Goal: Task Accomplishment & Management: Manage account settings

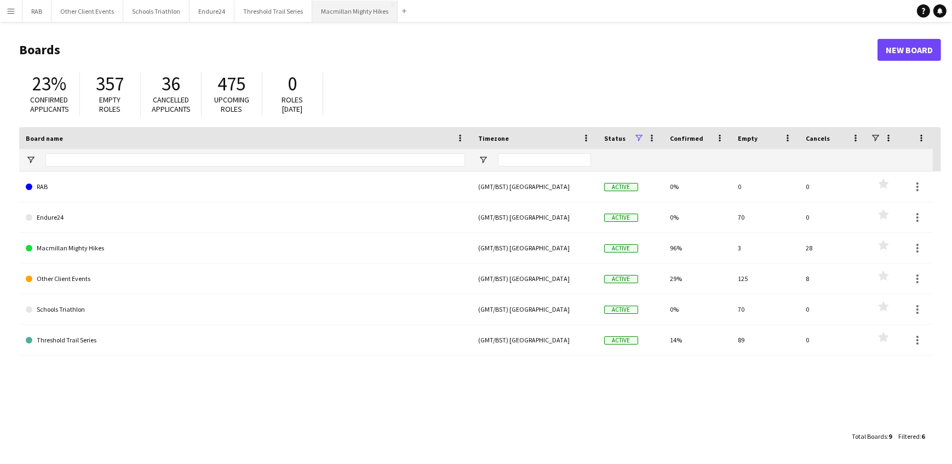
click at [334, 5] on button "Macmillan Mighty Hikes Close" at bounding box center [354, 11] width 85 height 21
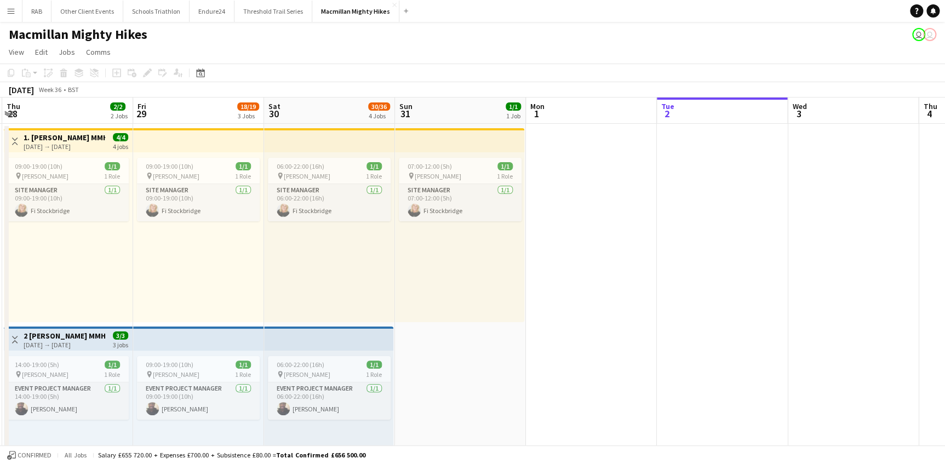
scroll to position [0, 236]
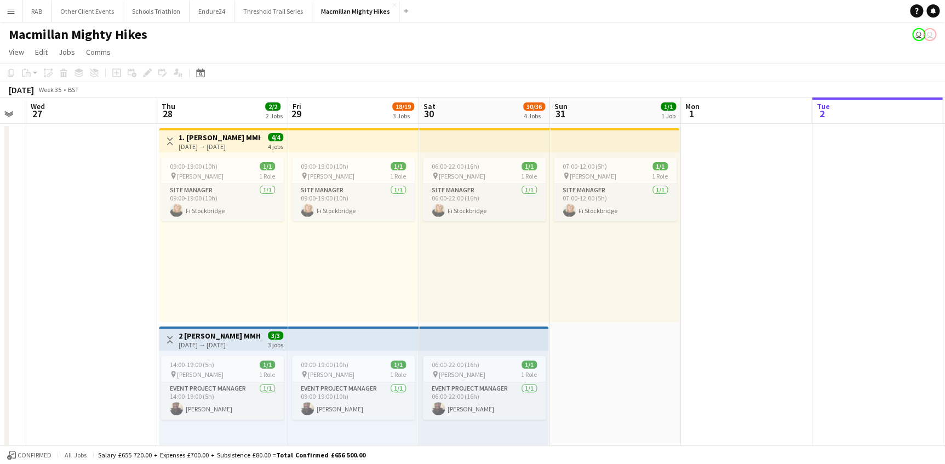
drag, startPoint x: 192, startPoint y: 104, endPoint x: 873, endPoint y: 115, distance: 680.5
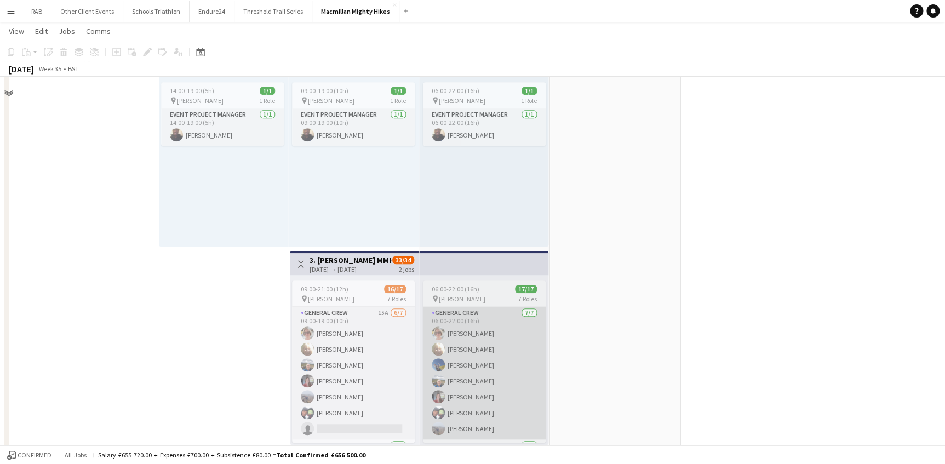
scroll to position [398, 0]
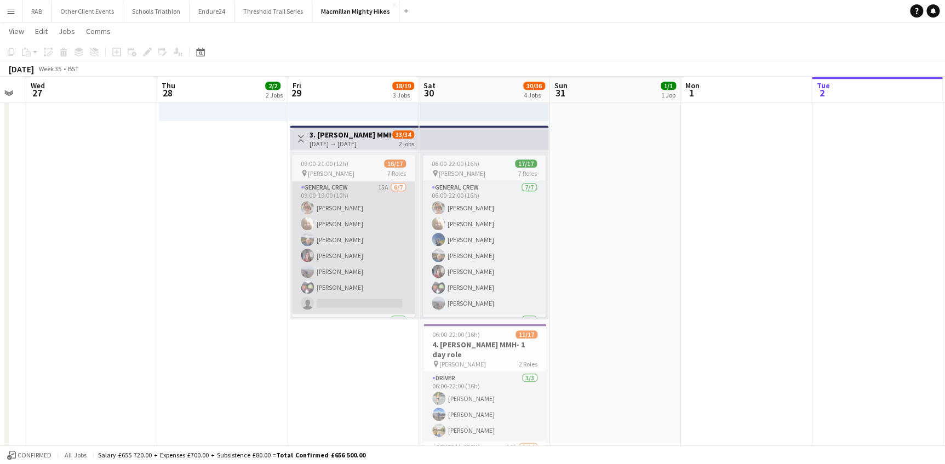
click at [338, 252] on app-card-role "General Crew 15A [DATE] 09:00-19:00 (10h) [PERSON_NAME] [PERSON_NAME] [PERSON_N…" at bounding box center [353, 247] width 123 height 133
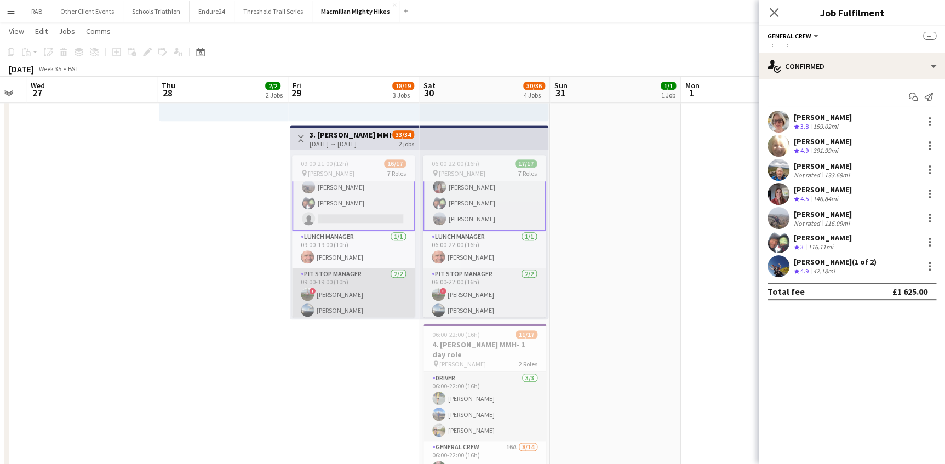
scroll to position [99, 0]
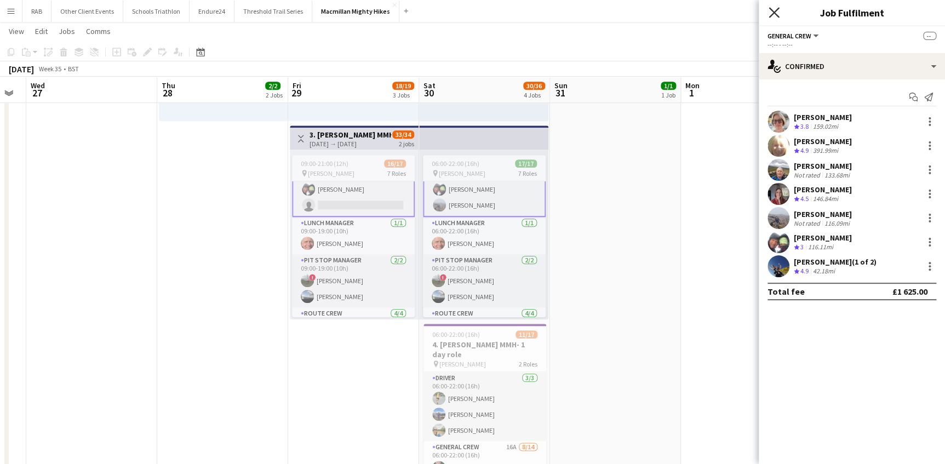
click at [777, 13] on icon "Close pop-in" at bounding box center [774, 12] width 10 height 10
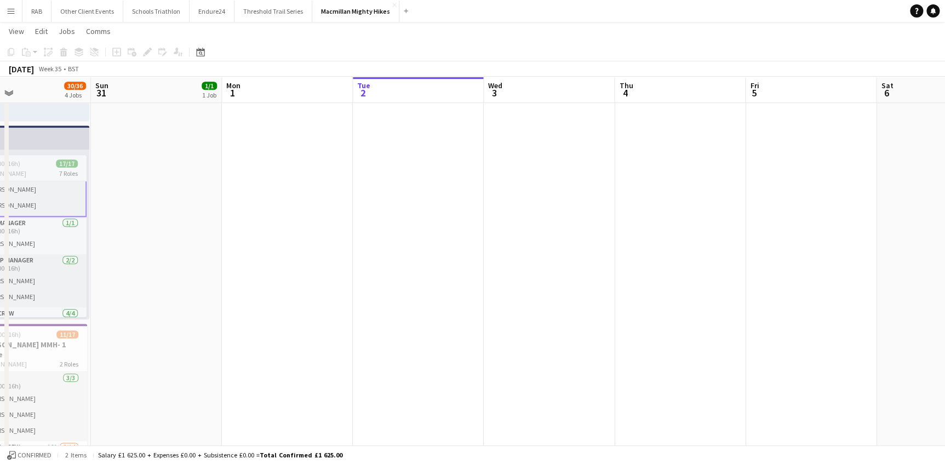
drag, startPoint x: 263, startPoint y: 86, endPoint x: 77, endPoint y: 85, distance: 186.3
click at [77, 86] on app-calendar-viewport "Wed 27 Thu 28 2/2 2 Jobs Fri 29 18/19 3 Jobs Sat 30 30/36 4 Jobs Sun 31 1/1 1 J…" at bounding box center [472, 244] width 945 height 1201
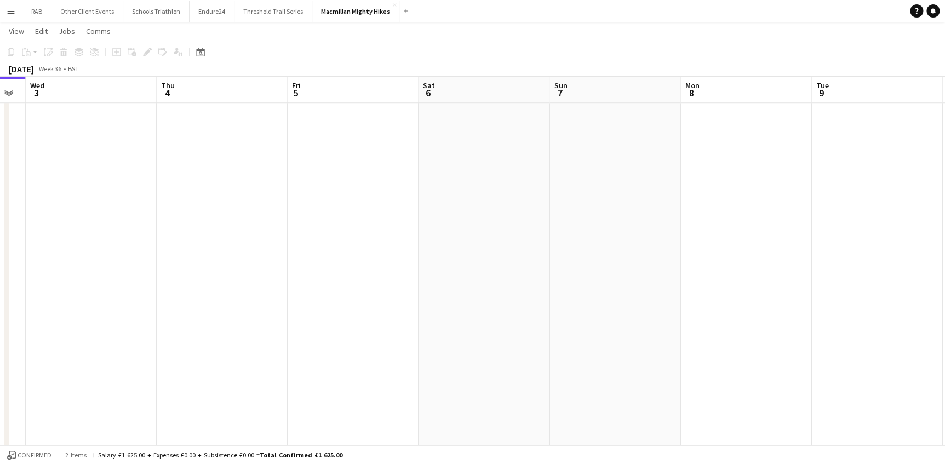
drag, startPoint x: 343, startPoint y: 97, endPoint x: 262, endPoint y: 126, distance: 86.1
click at [137, 120] on app-calendar-viewport "Sat 30 30/36 4 Jobs Sun 31 1/1 1 Job Mon 1 Tue 2 Wed 3 Thu 4 Fri 5 Sat 6 Sun 7 …" at bounding box center [472, 244] width 945 height 1201
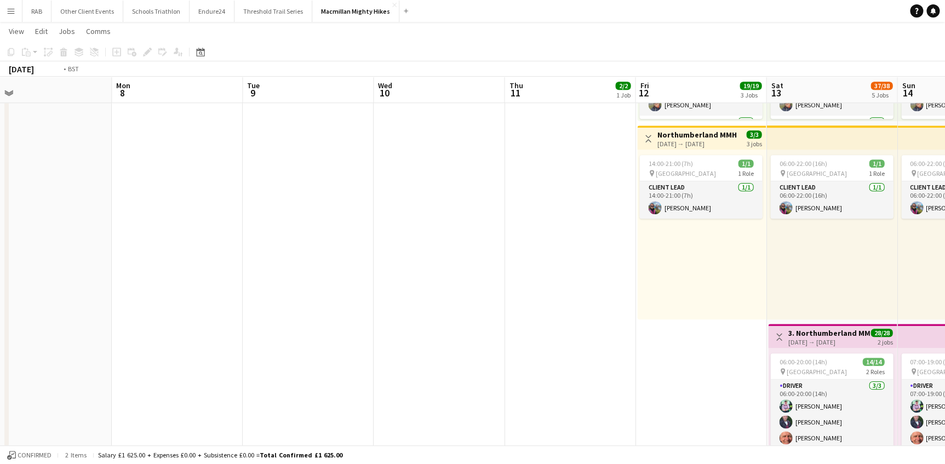
drag, startPoint x: 621, startPoint y: 100, endPoint x: 222, endPoint y: 164, distance: 403.5
click at [66, 159] on app-calendar-viewport "Wed 3 Thu 4 Fri 5 Sat 6 Sun 7 Mon 8 Tue 9 Wed 10 Thu 11 2/2 1 Job Fri 12 19/19 …" at bounding box center [472, 244] width 945 height 1201
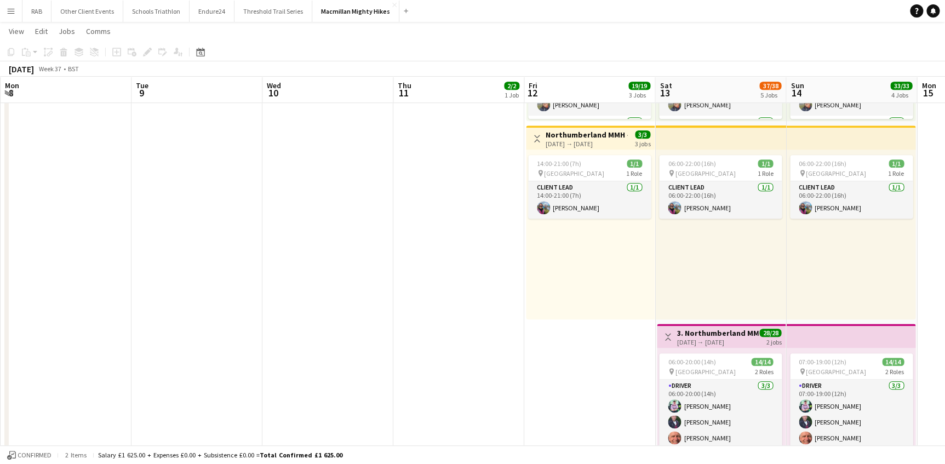
scroll to position [0, 439]
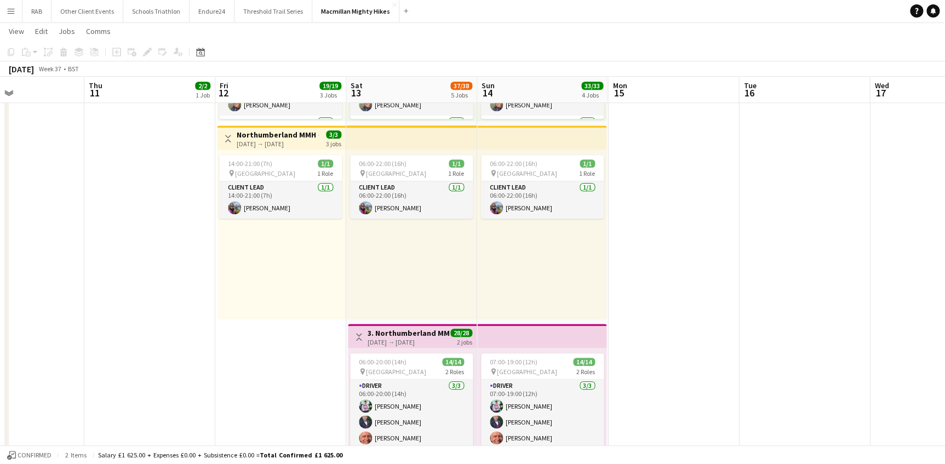
drag, startPoint x: 592, startPoint y: 149, endPoint x: 315, endPoint y: 171, distance: 277.5
click at [315, 171] on app-calendar-viewport "Sun 7 Mon 8 Tue 9 Wed 10 Thu 11 2/2 1 Job Fri 12 19/19 3 Jobs Sat 13 37/38 5 Jo…" at bounding box center [472, 244] width 945 height 1201
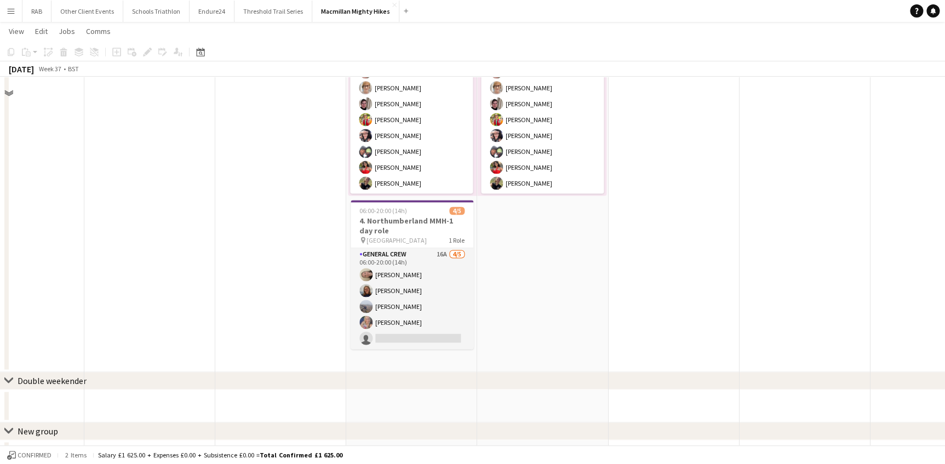
scroll to position [747, 0]
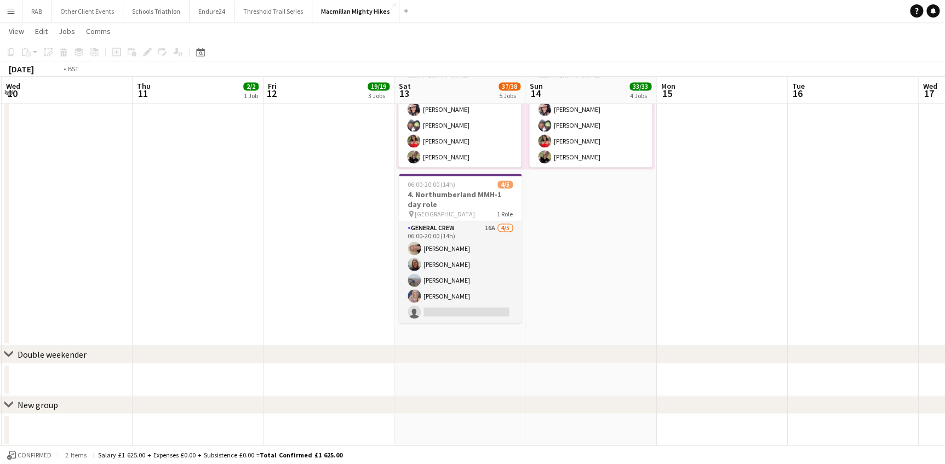
drag, startPoint x: 700, startPoint y: 102, endPoint x: 141, endPoint y: 125, distance: 559.3
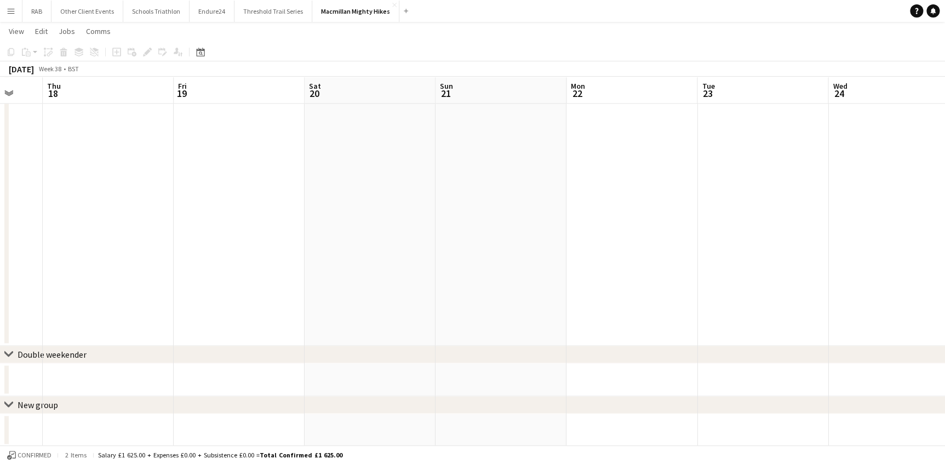
drag, startPoint x: 330, startPoint y: 118, endPoint x: 0, endPoint y: 162, distance: 333.2
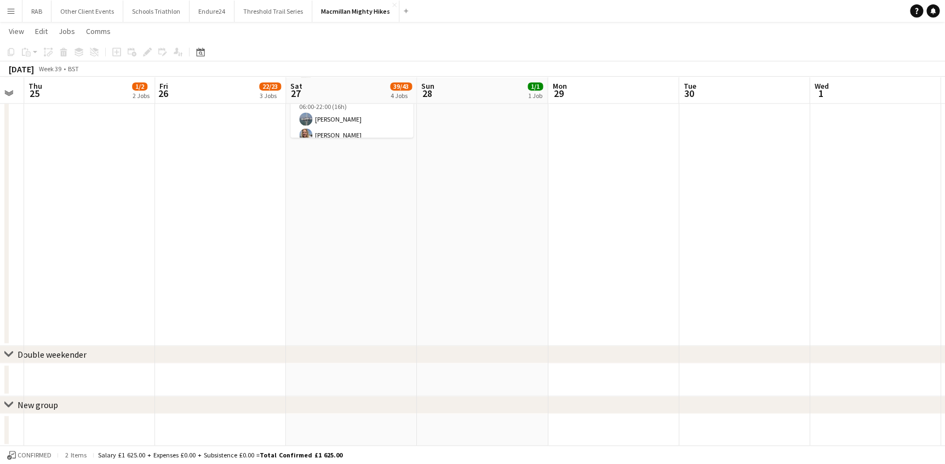
drag, startPoint x: 606, startPoint y: 88, endPoint x: 186, endPoint y: 121, distance: 421.0
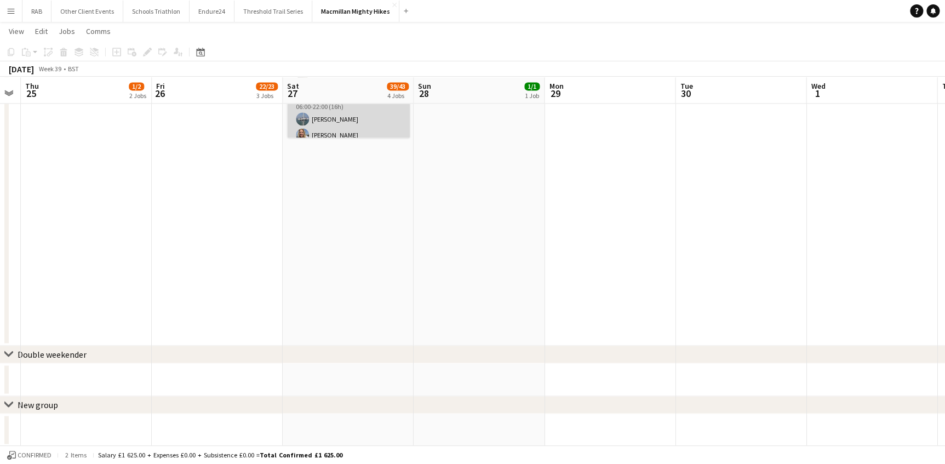
click at [346, 117] on app-card-role "General Crew 24A 14/17 06:00-22:00 (16h) [PERSON_NAME] [PERSON_NAME] [PERSON_NA…" at bounding box center [348, 238] width 123 height 291
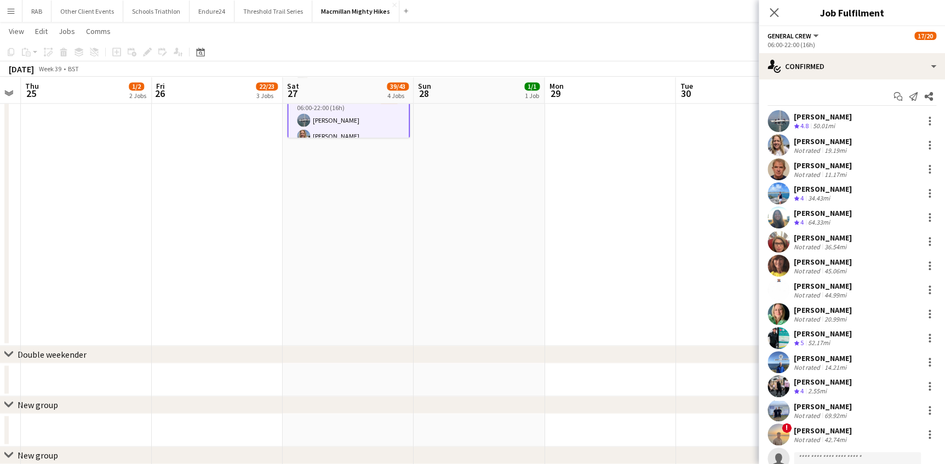
scroll to position [0, 0]
click at [818, 141] on div "[PERSON_NAME]" at bounding box center [823, 142] width 58 height 10
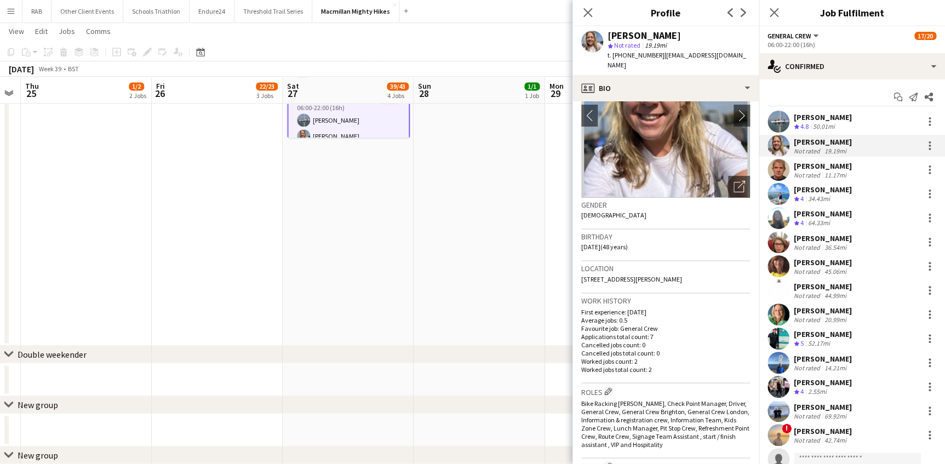
scroll to position [199, 0]
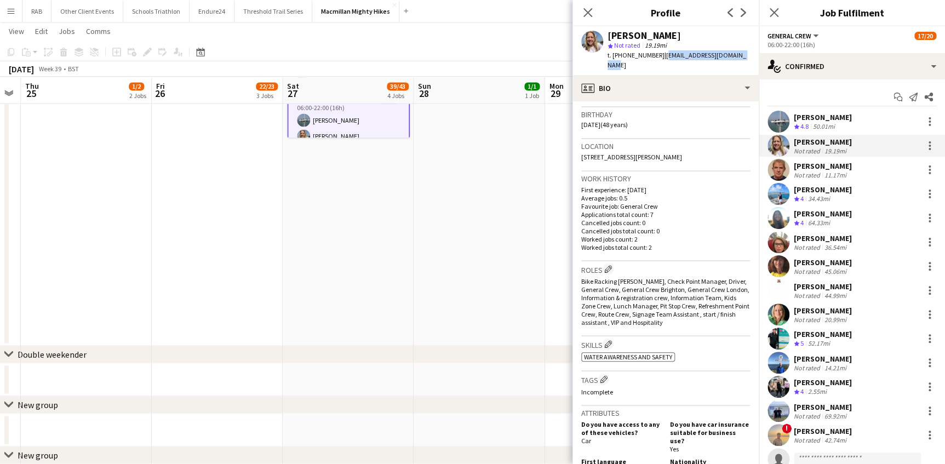
drag, startPoint x: 730, startPoint y: 55, endPoint x: 659, endPoint y: 50, distance: 71.4
click at [659, 50] on div "[PERSON_NAME] star Not rated 19.19mi t. [PHONE_NUMBER] | [EMAIL_ADDRESS][DOMAIN…" at bounding box center [665, 50] width 186 height 49
copy span "[EMAIL_ADDRESS][DOMAIN_NAME]"
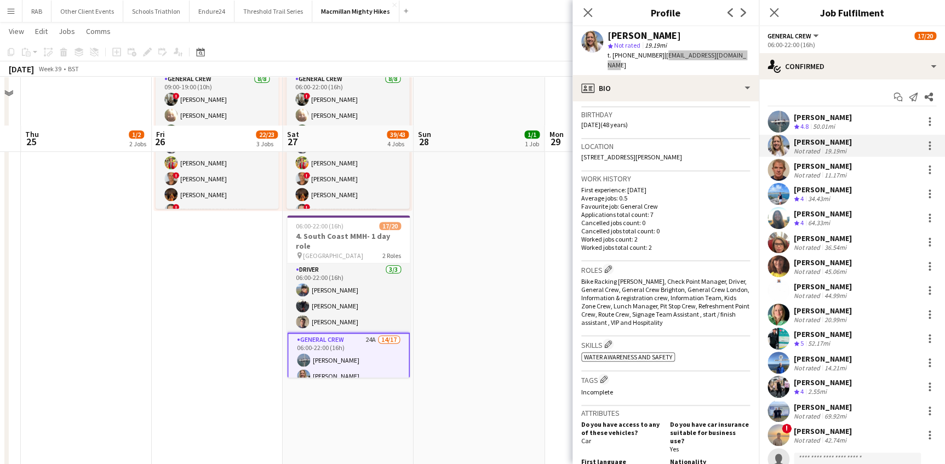
scroll to position [498, 0]
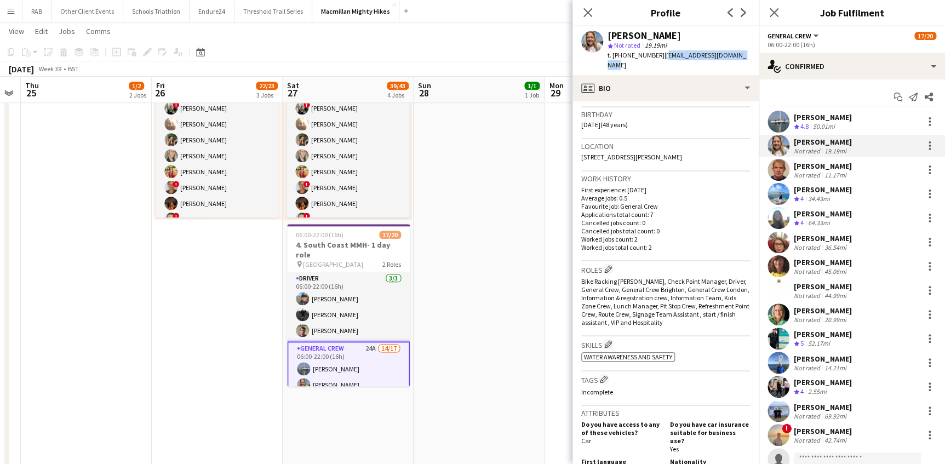
drag, startPoint x: 592, startPoint y: 13, endPoint x: 674, endPoint y: 23, distance: 82.8
click at [594, 16] on app-icon "Close pop-in" at bounding box center [587, 12] width 13 height 13
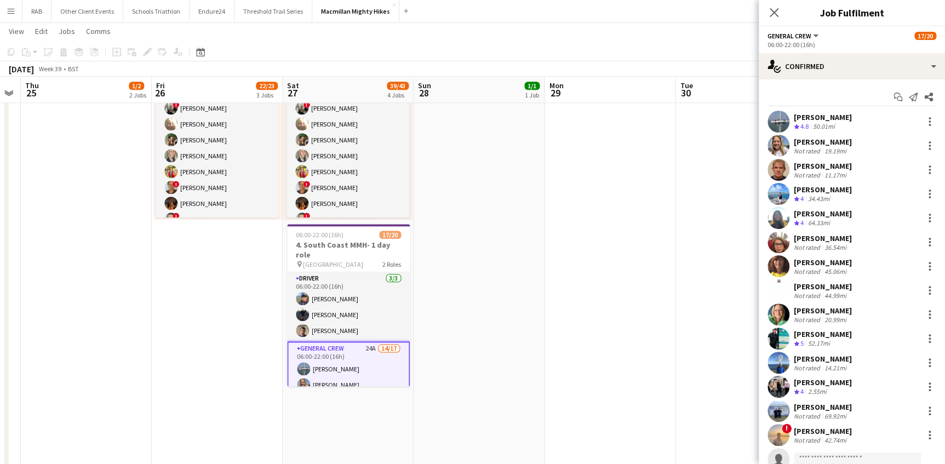
click at [771, 14] on icon "Close pop-in" at bounding box center [774, 12] width 9 height 9
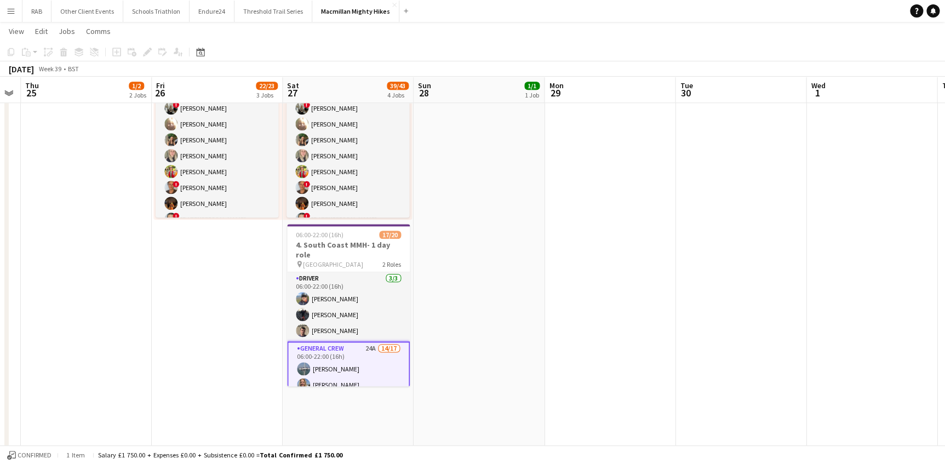
click at [504, 224] on app-date-cell "07:00-12:00 (5h) 1/1 pin South Coast 1 Role Site Manager [DATE] 07:00-12:00 (5h…" at bounding box center [479, 110] width 131 height 970
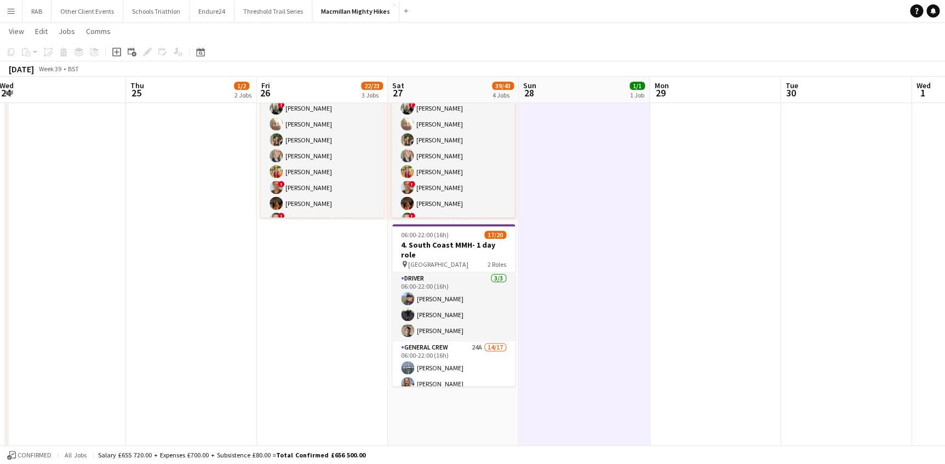
scroll to position [0, 378]
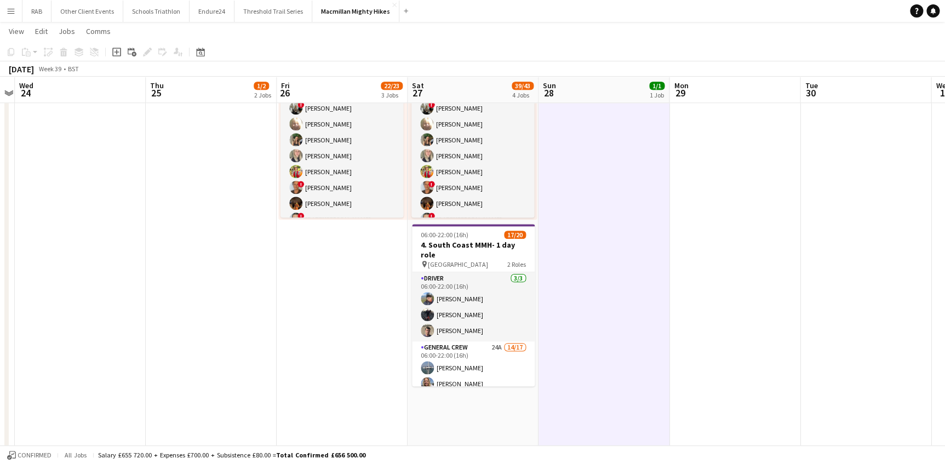
drag, startPoint x: 472, startPoint y: 90, endPoint x: 597, endPoint y: 94, distance: 124.4
click at [597, 94] on app-calendar-viewport "Sun 21 Mon 22 Tue 23 Wed 24 Thu 25 1/2 2 Jobs Fri 26 22/23 3 Jobs Sat 27 39/43 …" at bounding box center [472, 145] width 945 height 1201
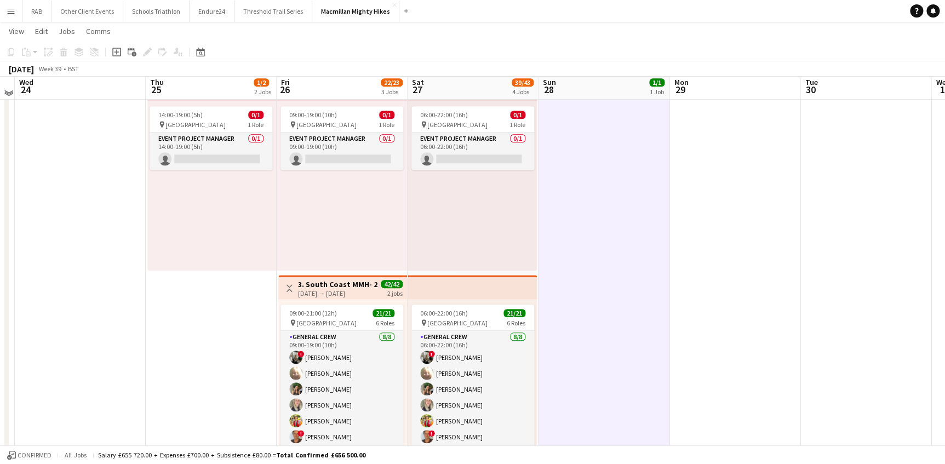
scroll to position [0, 0]
